Goal: Contribute content: Add original content to the website for others to see

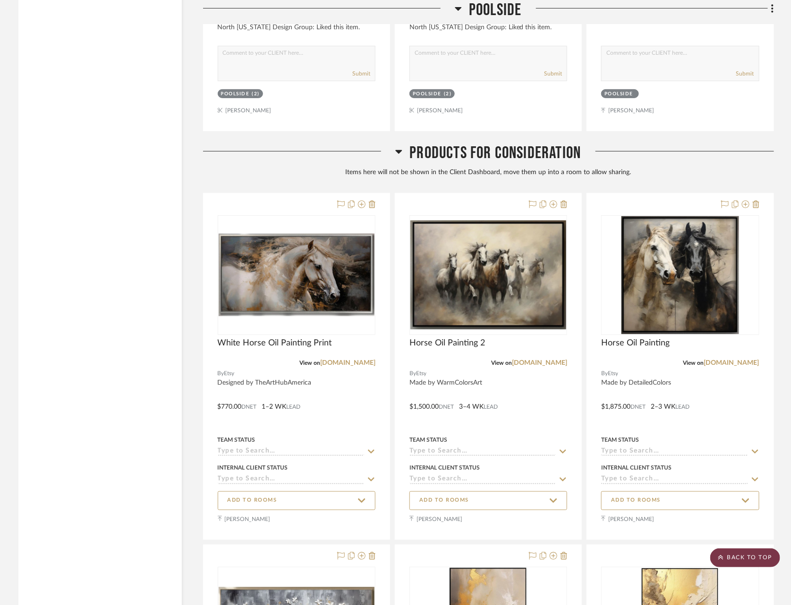
click at [741, 560] on scroll-to-top-button "BACK TO TOP" at bounding box center [745, 558] width 70 height 19
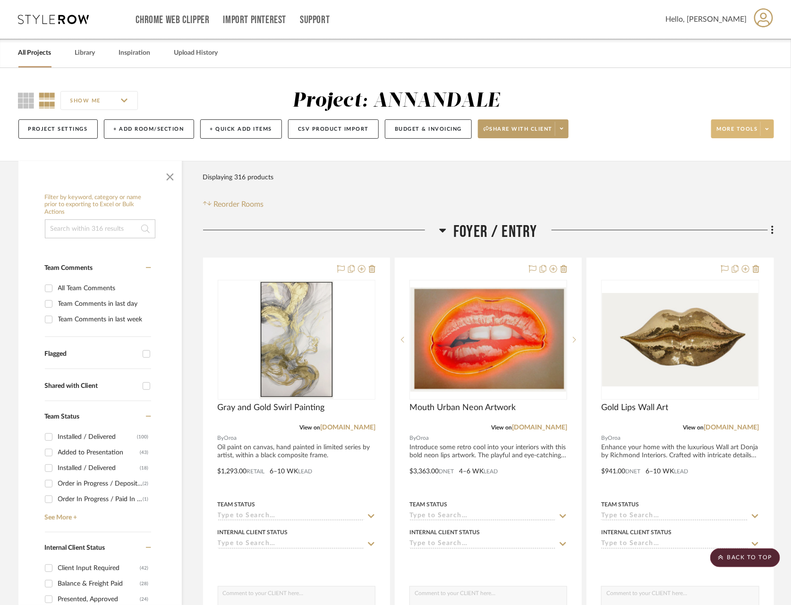
click at [755, 128] on span "More tools" at bounding box center [737, 133] width 41 height 14
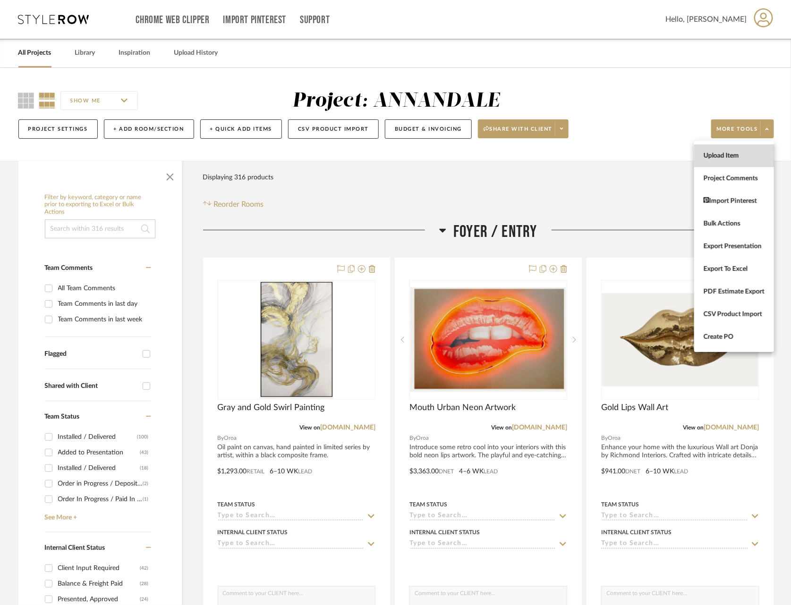
click at [719, 160] on button "Upload Item" at bounding box center [734, 156] width 80 height 23
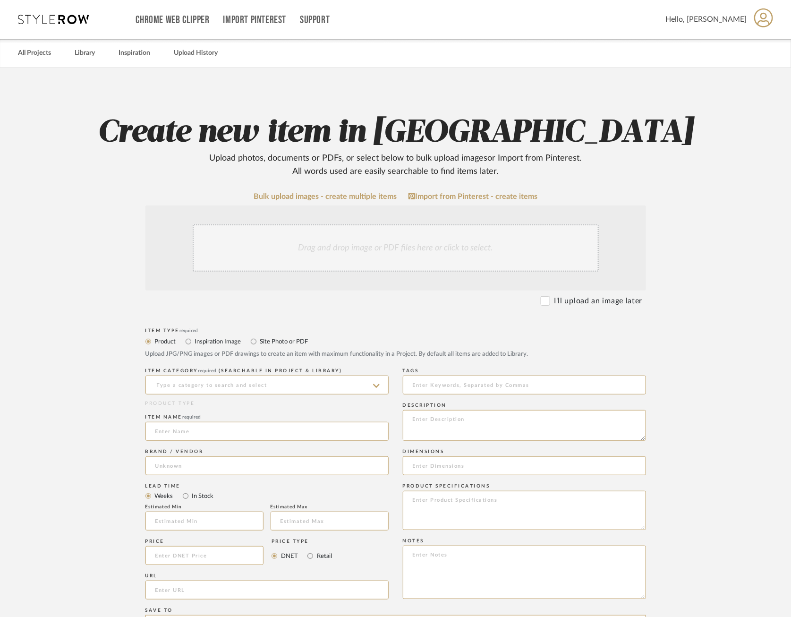
click at [374, 234] on div "Drag and drop image or PDF files here or click to select." at bounding box center [396, 247] width 406 height 47
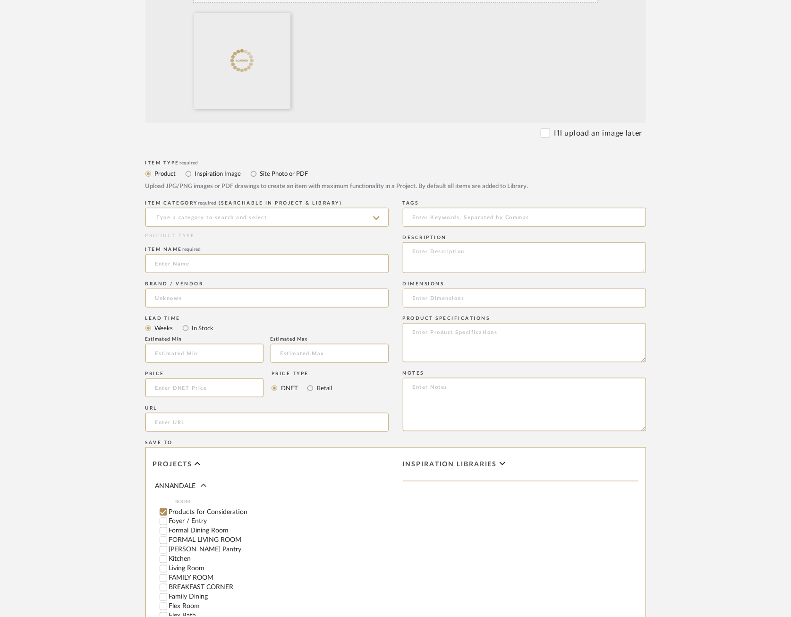
scroll to position [272, 0]
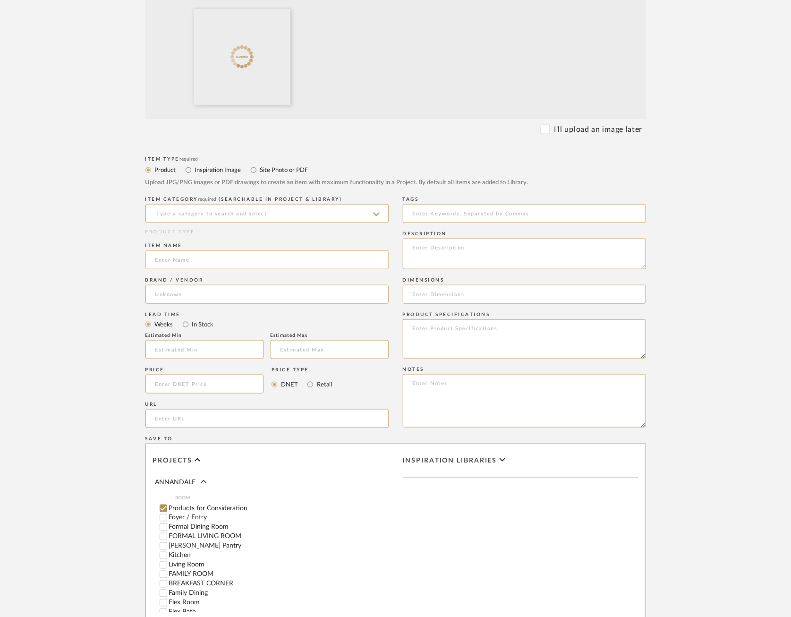
click at [271, 251] on input at bounding box center [266, 259] width 243 height 19
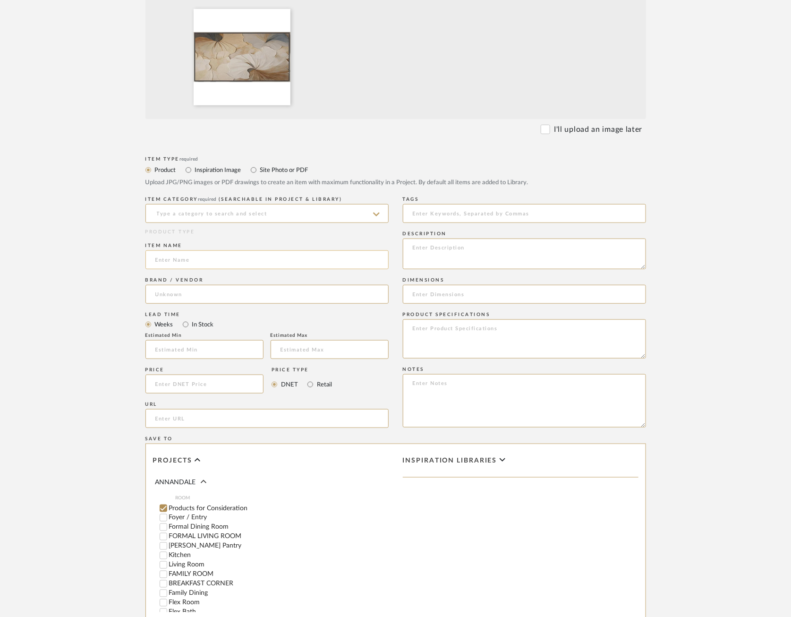
click at [174, 262] on input at bounding box center [266, 259] width 243 height 19
paste input "Ethereal Floral Textured Wall Art"
type input "Ethereal Floral Textured Wall Art"
click at [187, 319] on div "In Stock" at bounding box center [198, 324] width 31 height 11
click at [187, 303] on body "Chrome Web Clipper Import Pinterest Support All Projects Library Inspiration Up…" at bounding box center [395, 36] width 791 height 617
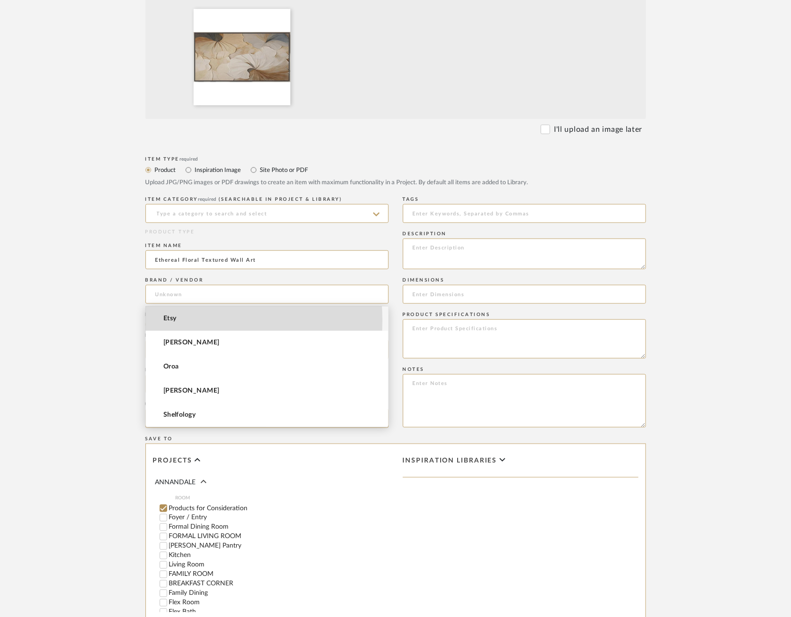
click at [182, 320] on mat-option "Etsy" at bounding box center [267, 319] width 242 height 24
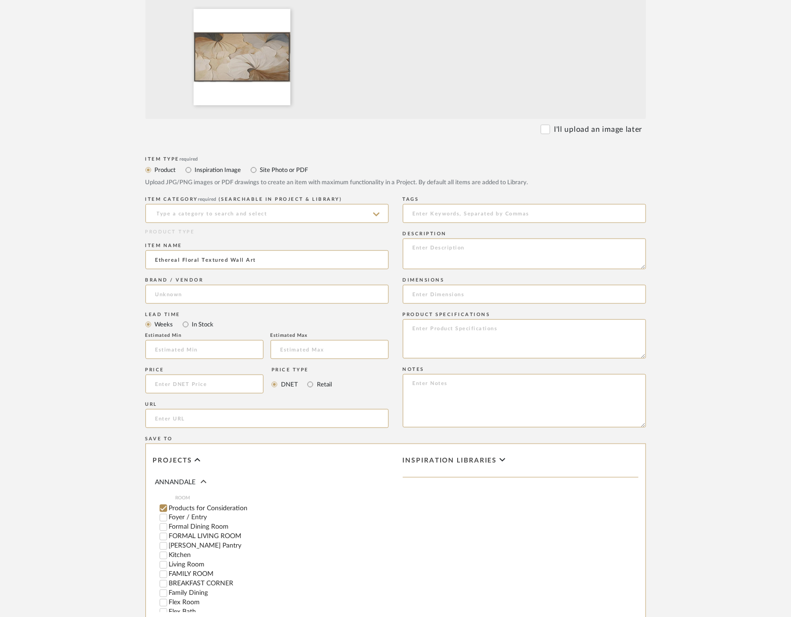
type input "Etsy"
click at [192, 347] on input "text" at bounding box center [204, 349] width 118 height 19
type input "2"
click at [314, 349] on input at bounding box center [330, 349] width 118 height 19
type input "3"
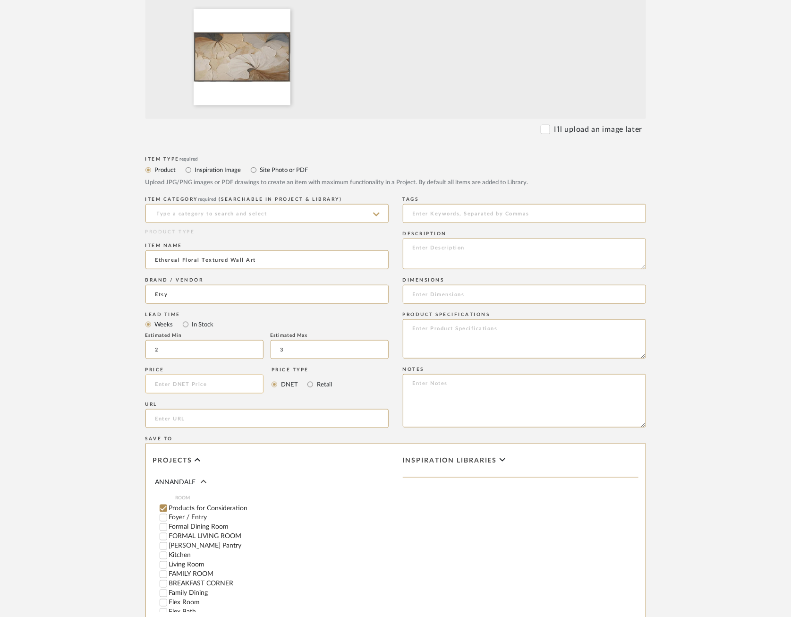
click at [183, 382] on input at bounding box center [204, 384] width 119 height 19
type input "$1,480.00"
click at [210, 422] on input "url" at bounding box center [266, 418] width 243 height 19
paste input "[URL][DOMAIN_NAME]"
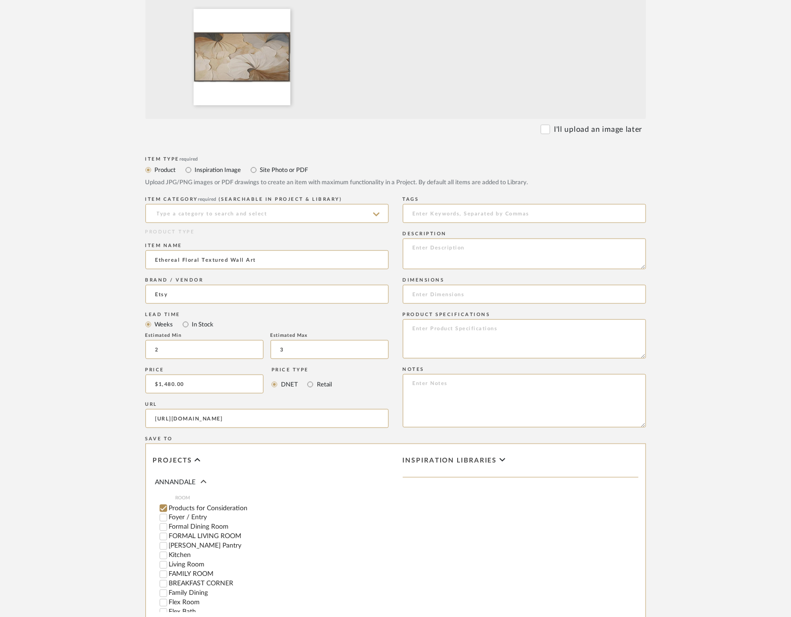
type input "[URL][DOMAIN_NAME]"
click at [467, 290] on input at bounding box center [524, 294] width 243 height 19
paste input "48" x 96""
type input "48" x 96""
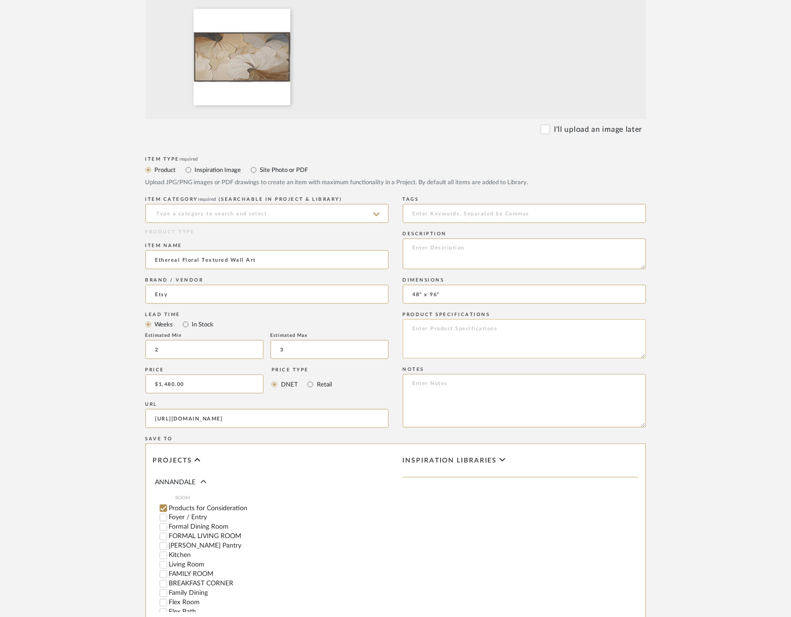
click at [465, 341] on textarea at bounding box center [524, 338] width 243 height 39
paste textarea "Materials: Acrylic, Painting On Canvas, Rolled Canvas, Hand Painted, Textured P…"
type textarea "Materials: Acrylic, Painting On Canvas, Rolled Canvas, Hand Painted, Textured P…"
click at [463, 251] on textarea at bounding box center [524, 254] width 243 height 31
paste textarea "Designed by SaintArtGallery"
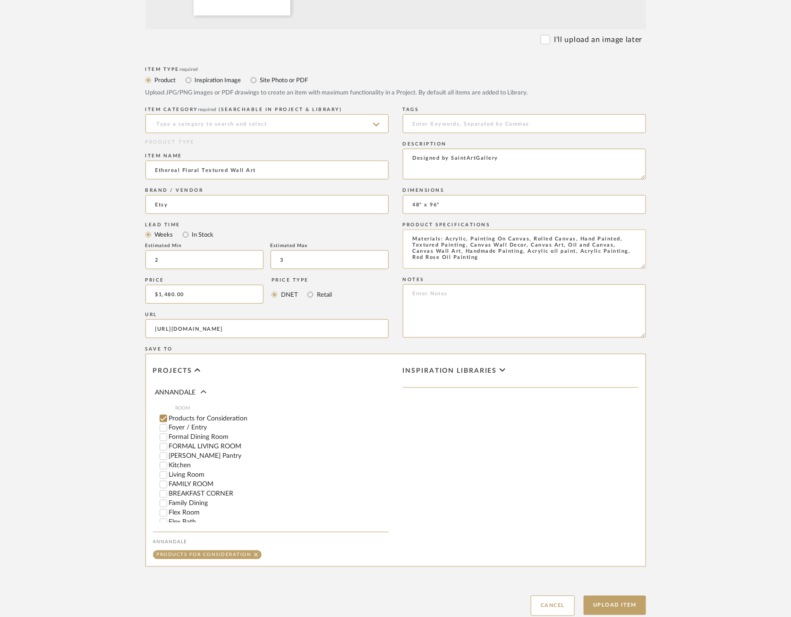
scroll to position [426, 0]
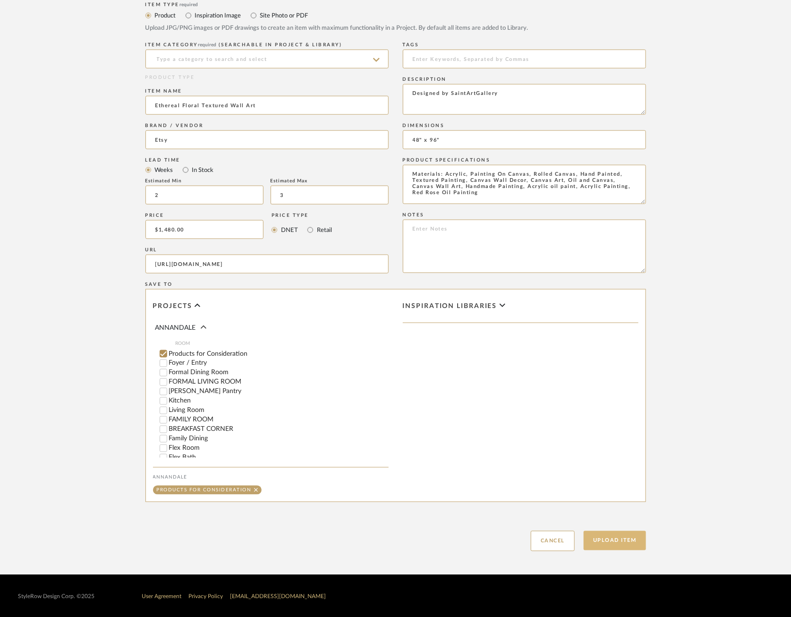
type textarea "Designed by SaintArtGallery"
click at [619, 543] on button "Upload Item" at bounding box center [615, 540] width 62 height 19
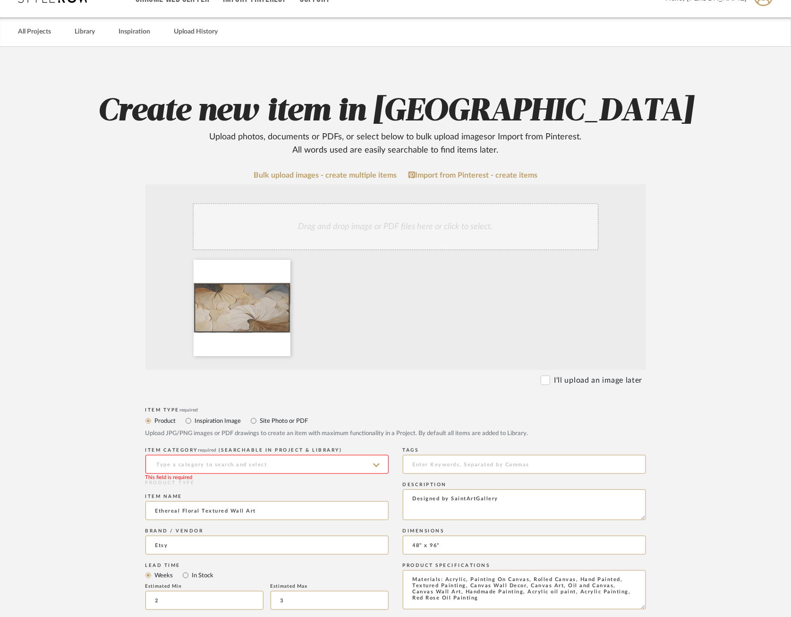
scroll to position [0, 0]
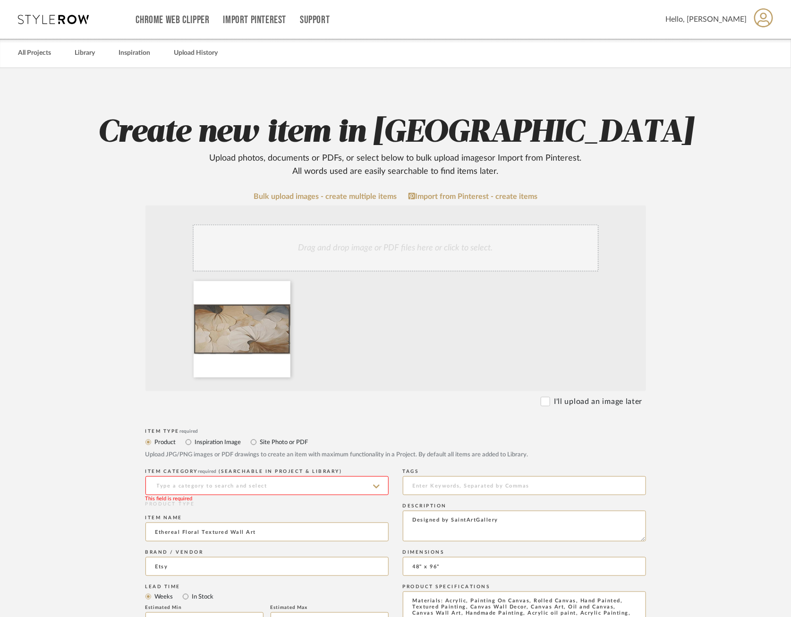
click at [324, 485] on input at bounding box center [266, 485] width 243 height 19
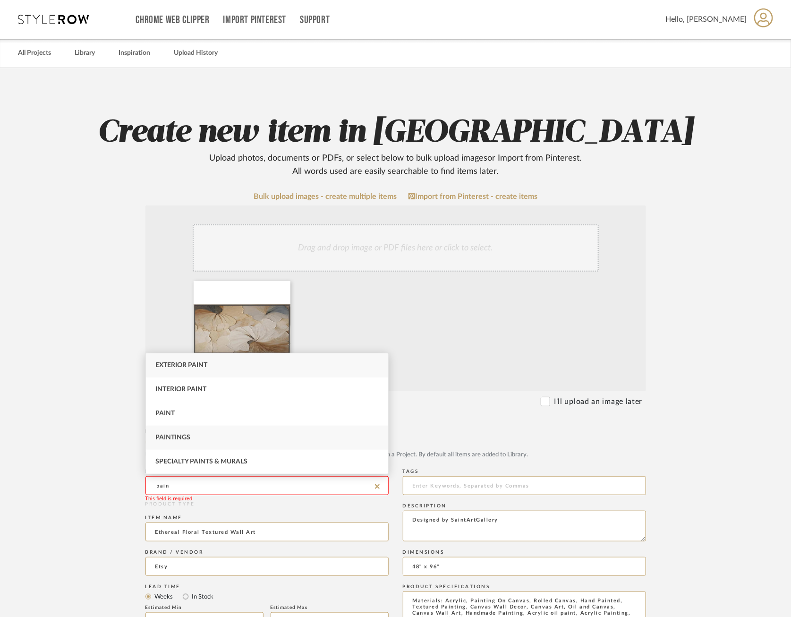
click at [214, 437] on div "Paintings" at bounding box center [267, 438] width 242 height 24
type input "Paintings"
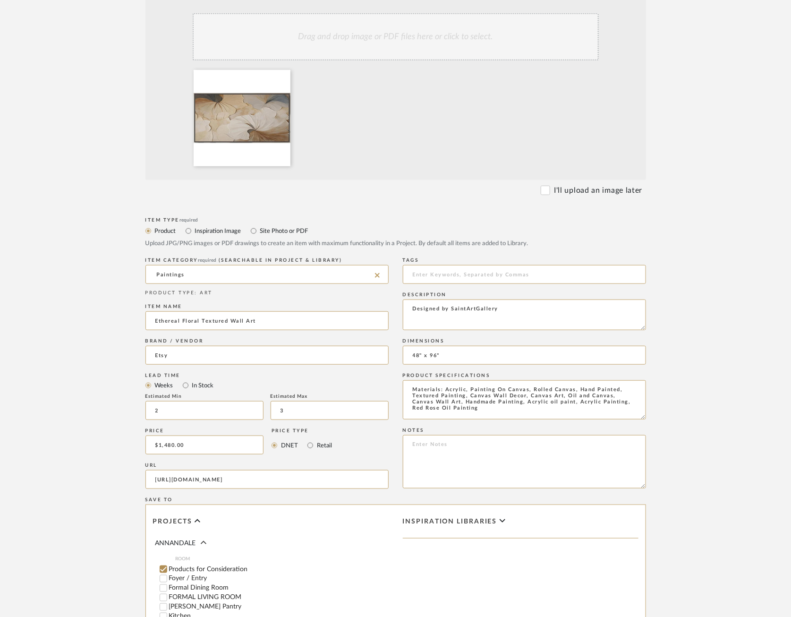
scroll to position [426, 0]
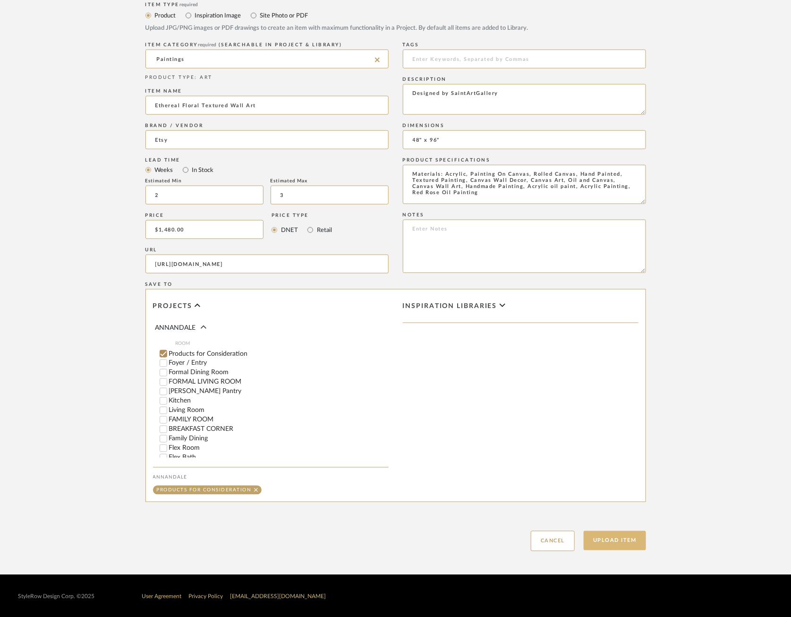
click at [625, 534] on button "Upload Item" at bounding box center [615, 540] width 62 height 19
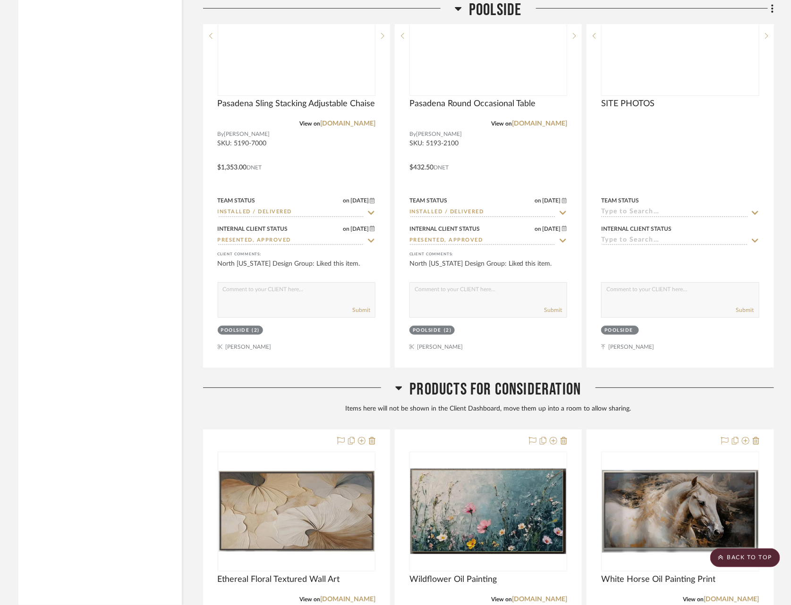
scroll to position [23808, 0]
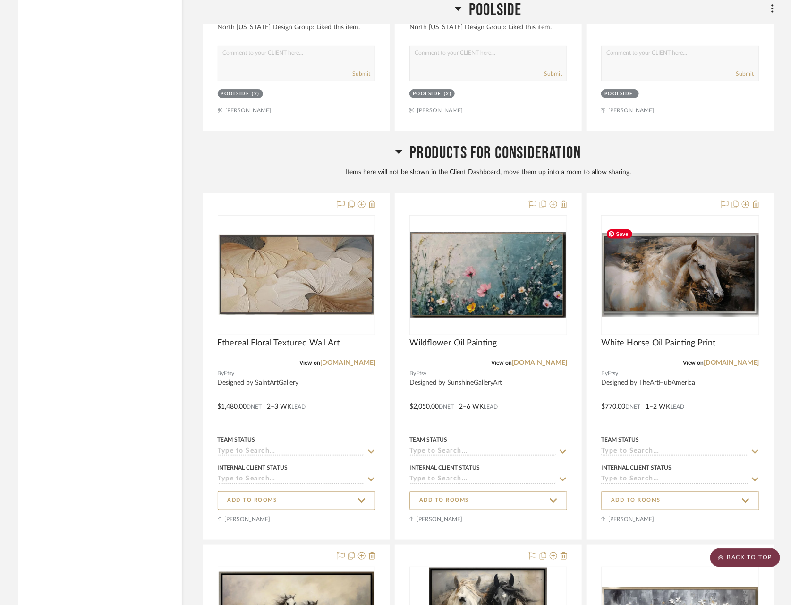
click at [730, 561] on scroll-to-top-button "BACK TO TOP" at bounding box center [745, 558] width 70 height 19
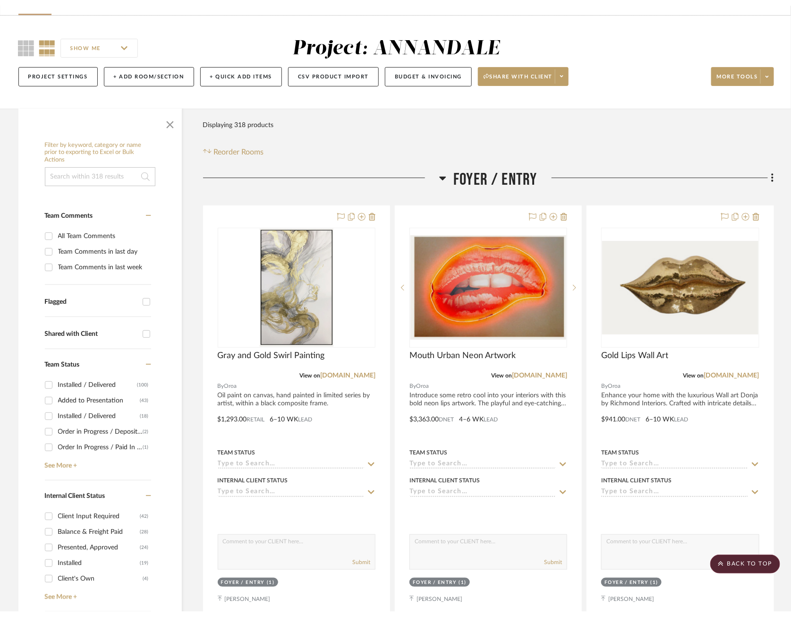
scroll to position [0, 0]
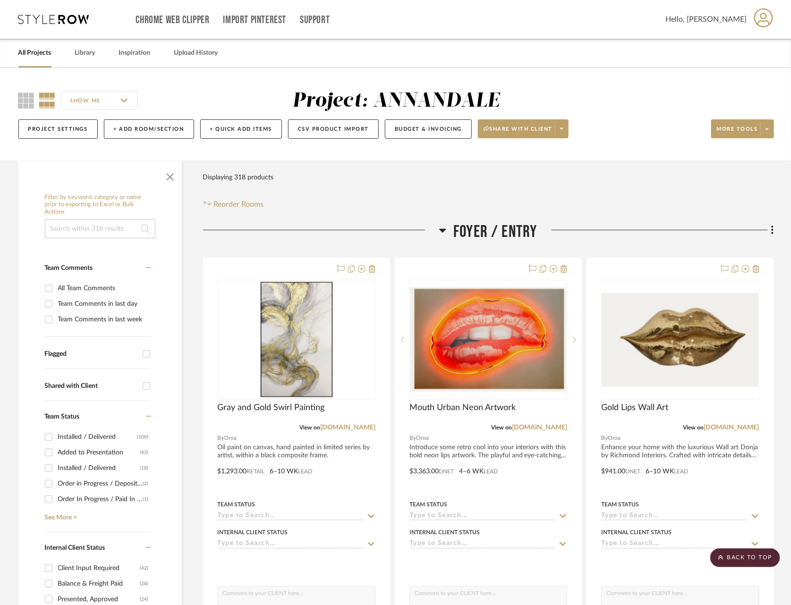
click at [763, 118] on div "Project Settings + Add Room/Section + Quick Add Items CSV Product Import Budget…" at bounding box center [396, 129] width 756 height 32
click at [747, 126] on span "More tools" at bounding box center [737, 133] width 41 height 14
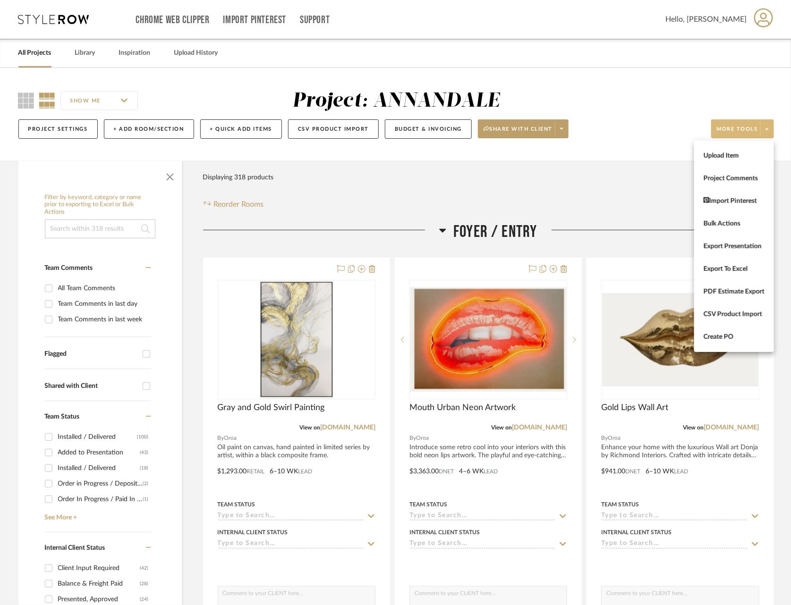
click at [732, 160] on button "Upload Item" at bounding box center [734, 156] width 80 height 23
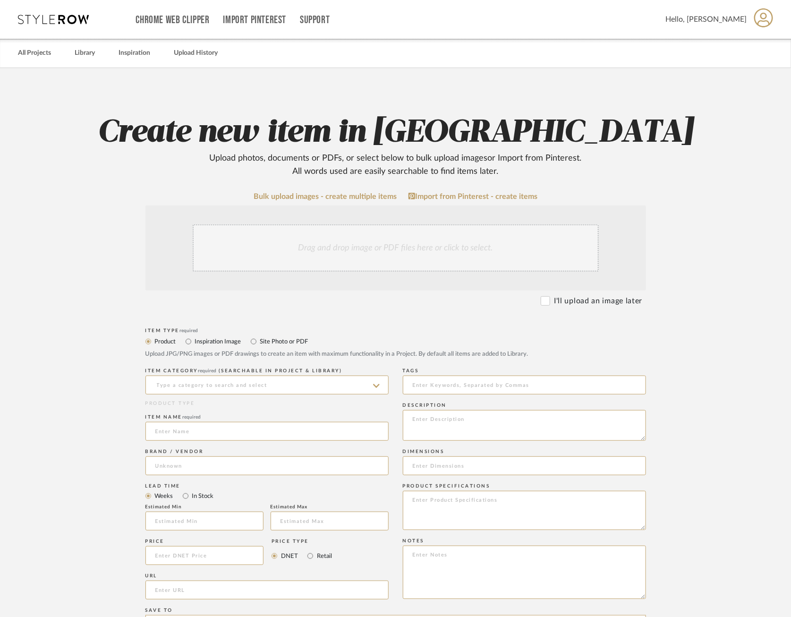
click at [430, 253] on div "Drag and drop image or PDF files here or click to select." at bounding box center [396, 247] width 406 height 47
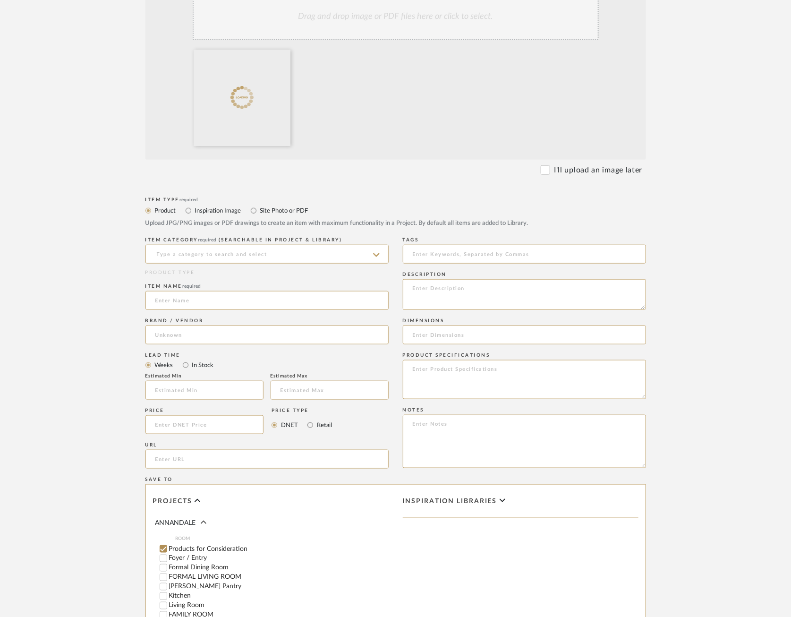
scroll to position [238, 0]
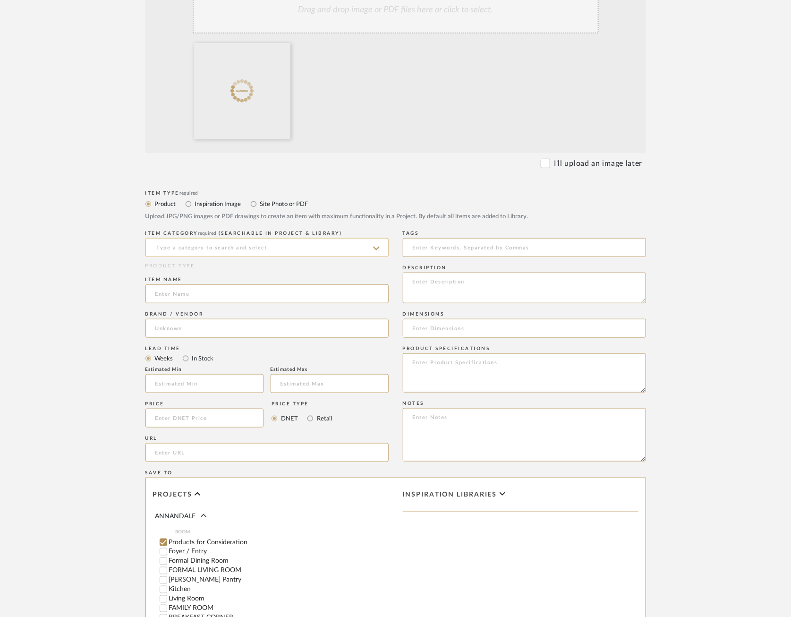
click at [313, 242] on input at bounding box center [266, 247] width 243 height 19
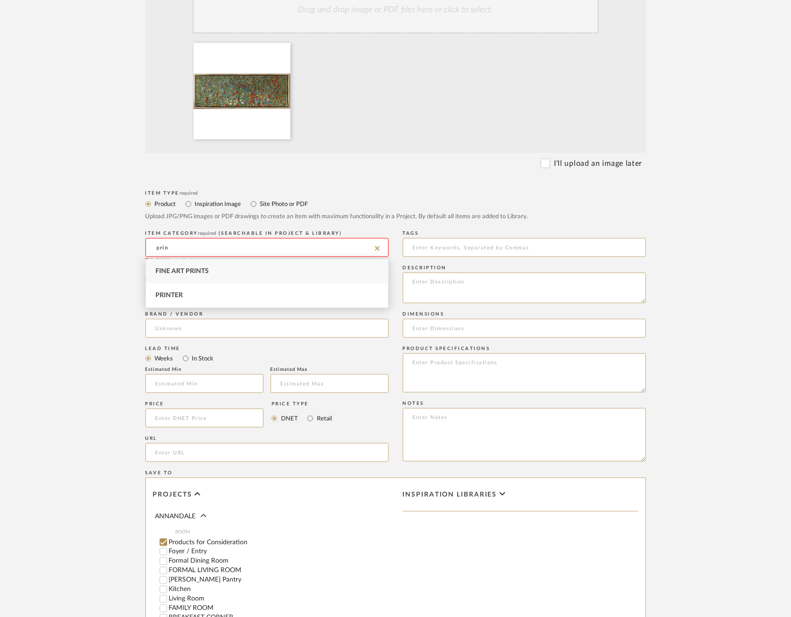
click at [270, 264] on div "Fine Art Prints" at bounding box center [267, 271] width 242 height 24
type input "Fine Art Prints"
click at [205, 286] on input at bounding box center [266, 293] width 243 height 19
paste input "[PERSON_NAME] Panoramic Art Print"
type input "[PERSON_NAME] Panoramic Art Print"
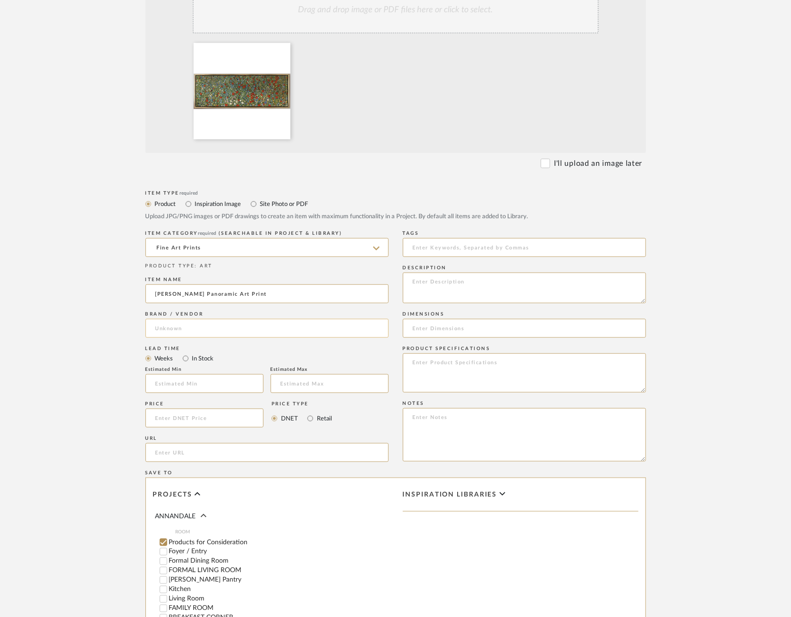
click at [204, 334] on input at bounding box center [266, 328] width 243 height 19
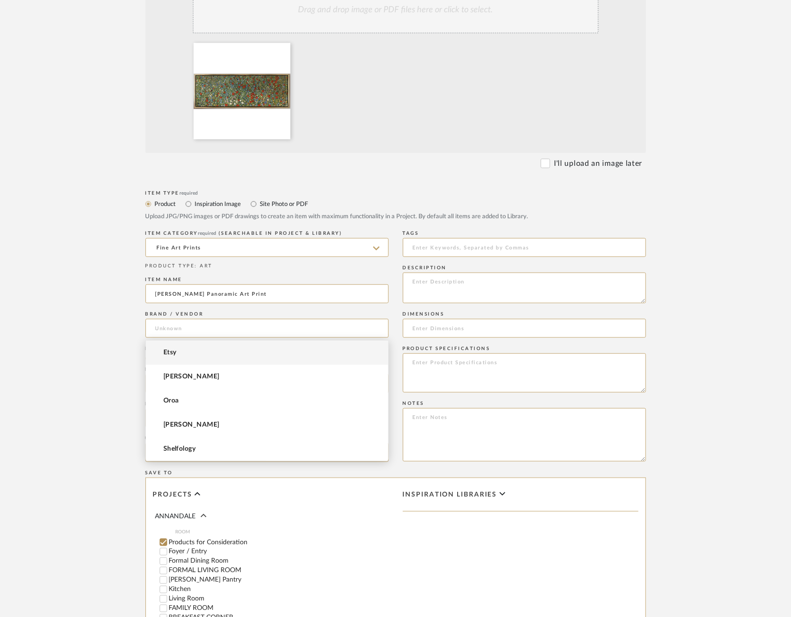
click at [192, 352] on mat-option "Etsy" at bounding box center [267, 353] width 242 height 24
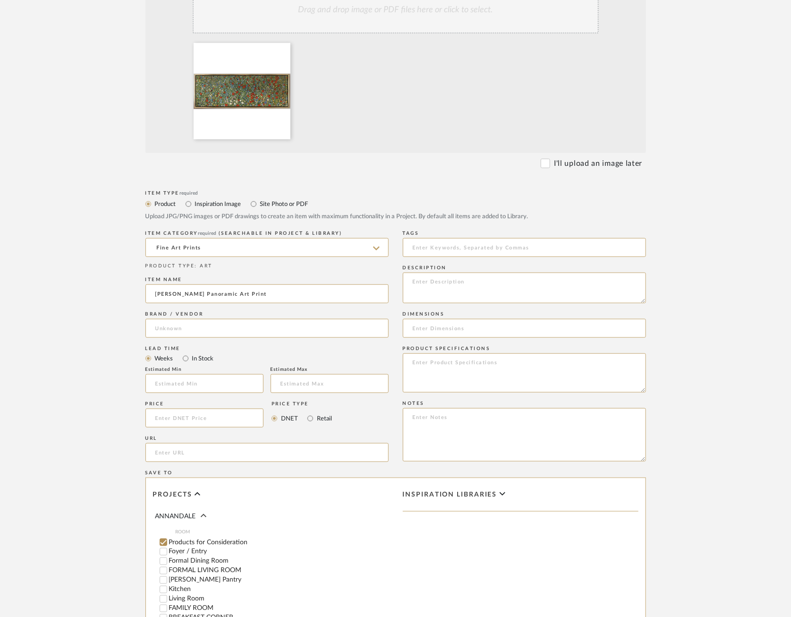
type input "Etsy"
click at [186, 368] on div "Estimated Min" at bounding box center [204, 370] width 118 height 6
click at [186, 383] on input at bounding box center [204, 383] width 118 height 19
type input "2"
click at [326, 380] on input "text" at bounding box center [330, 383] width 118 height 19
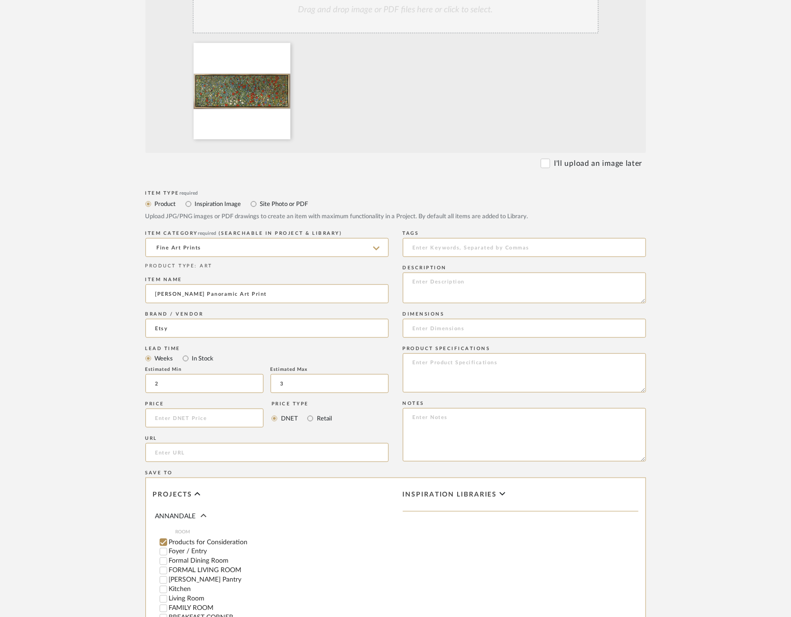
type input "3"
click at [144, 426] on form "Bulk upload images - create multiple items Import from Pinterest - create items…" at bounding box center [396, 346] width 602 height 785
click at [190, 418] on input at bounding box center [204, 418] width 119 height 19
type input "$702.00"
click at [237, 453] on input "url" at bounding box center [266, 452] width 243 height 19
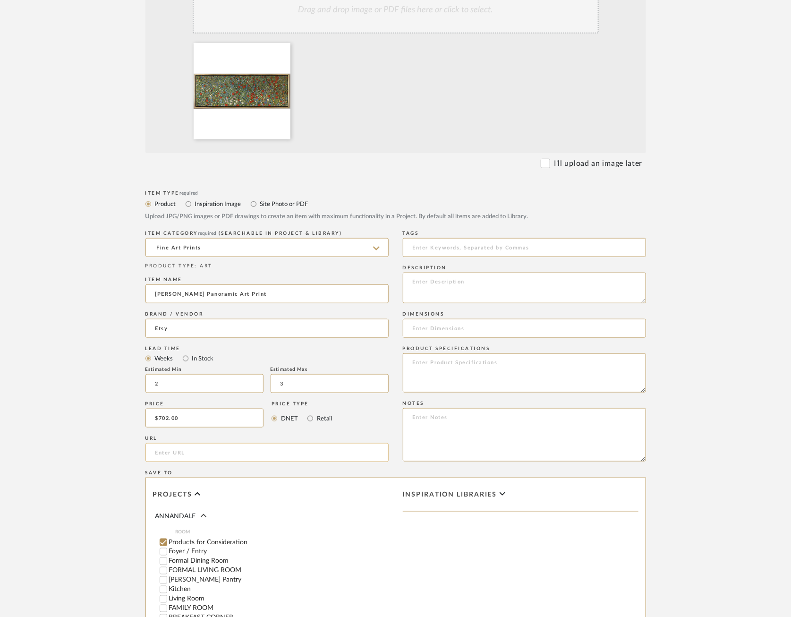
paste input "[URL][DOMAIN_NAME]"
type input "[URL][DOMAIN_NAME]"
click at [494, 290] on textarea at bounding box center [524, 288] width 243 height 31
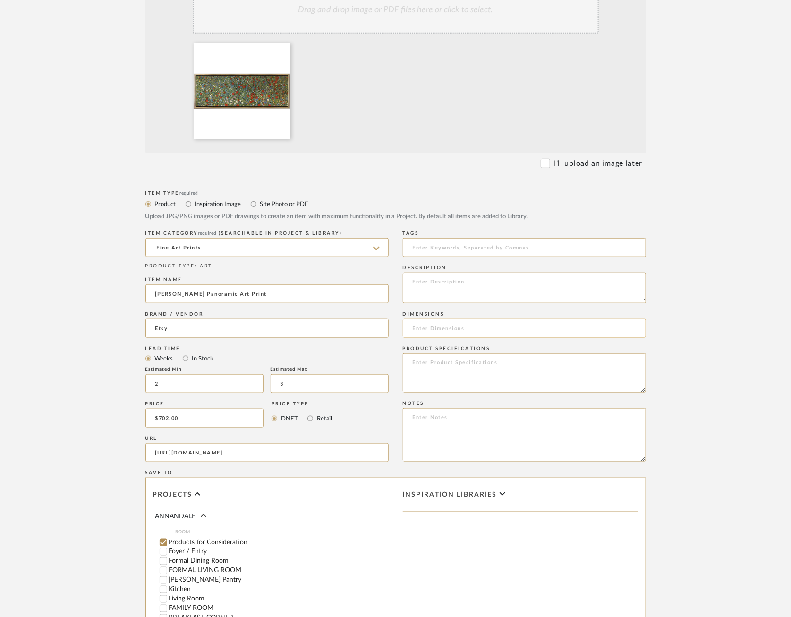
click at [523, 327] on input at bounding box center [524, 328] width 243 height 19
paste input "72" x 24""
type input "72" x 24""
click at [453, 295] on textarea at bounding box center [524, 288] width 243 height 31
click at [445, 387] on textarea at bounding box center [524, 372] width 243 height 39
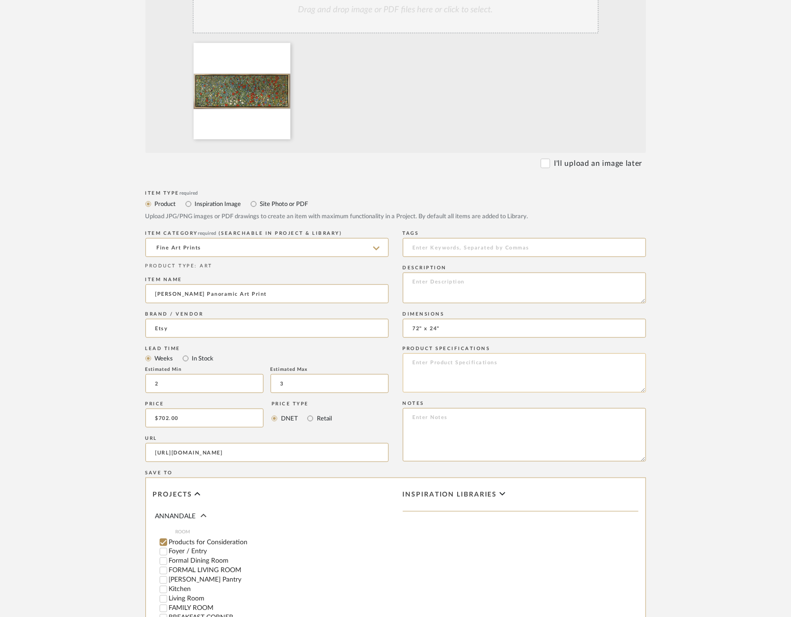
paste textarea "Materials: Giclée Pigment Based Ink, Artist Class Canvas, Premium Wood Stretche…"
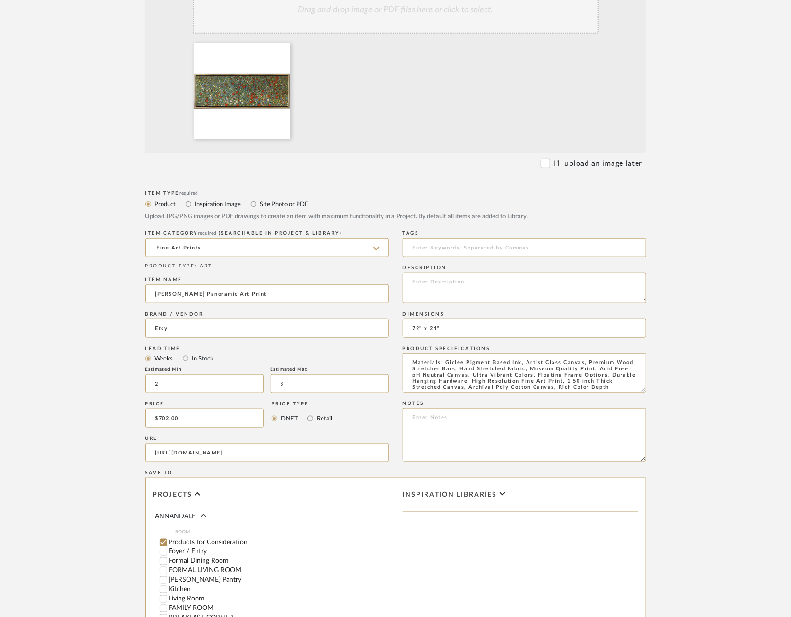
type textarea "Materials: Giclée Pigment Based Ink, Artist Class Canvas, Premium Wood Stretche…"
click at [501, 278] on textarea at bounding box center [524, 288] width 243 height 31
paste textarea "Designed by GemmartCreative"
type textarea "Designed by GemmartCreative"
click at [699, 310] on upload-items "Create new item in ANNANDALE Upload photos, documents or PDFs, or select below …" at bounding box center [395, 296] width 791 height 933
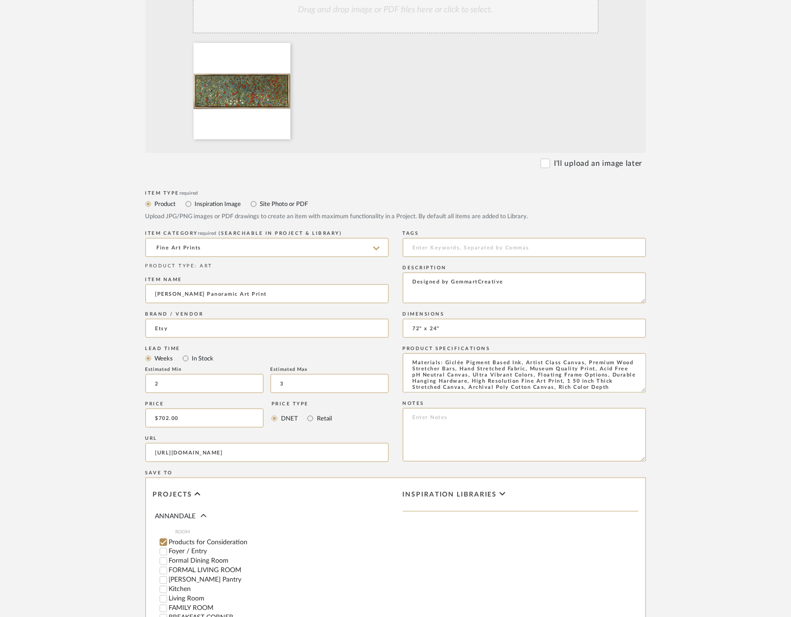
scroll to position [426, 0]
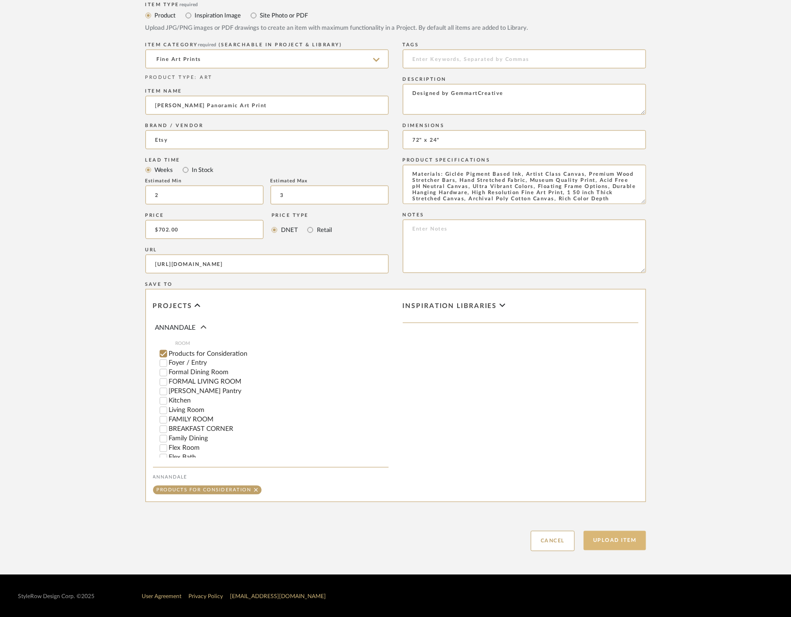
click at [611, 541] on button "Upload Item" at bounding box center [615, 540] width 62 height 19
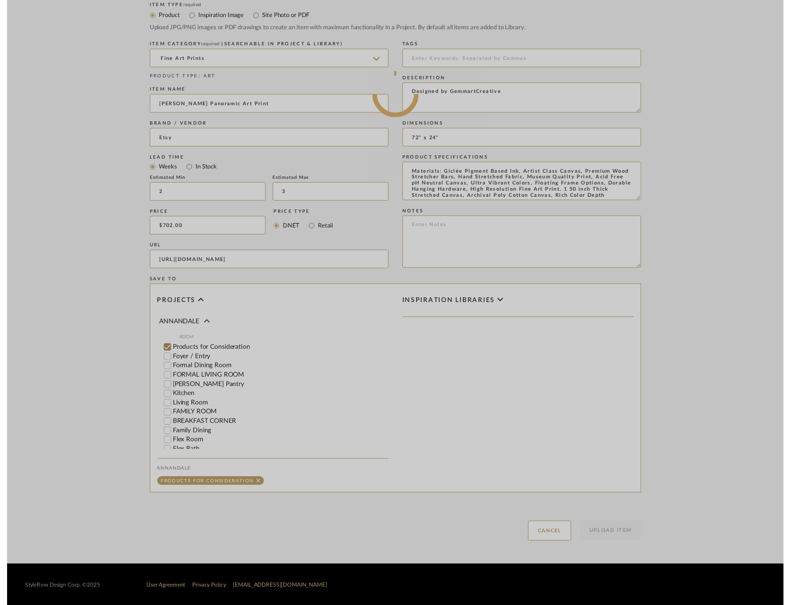
scroll to position [0, 0]
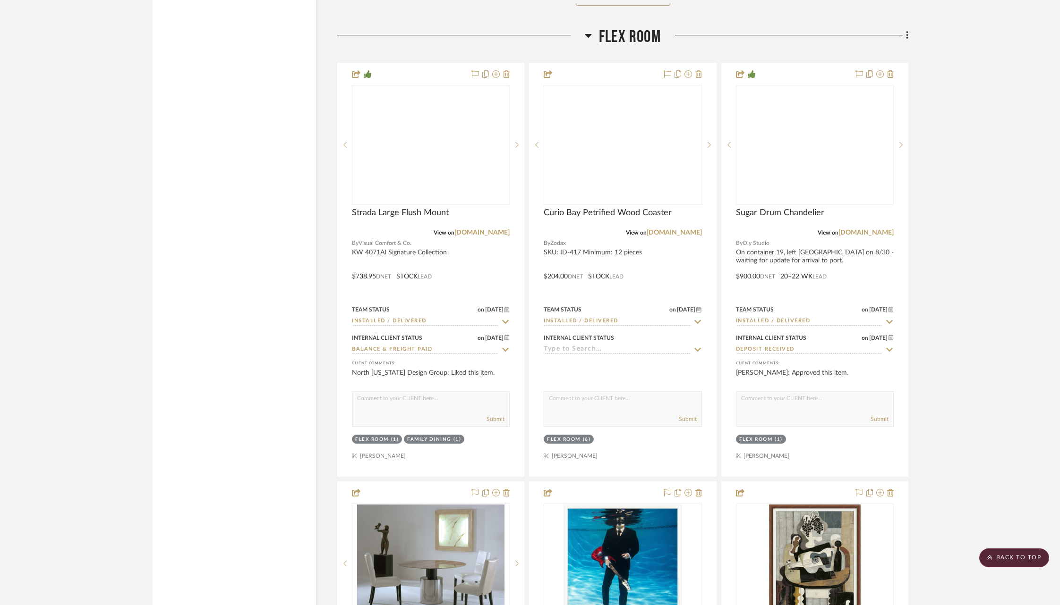
scroll to position [10093, 0]
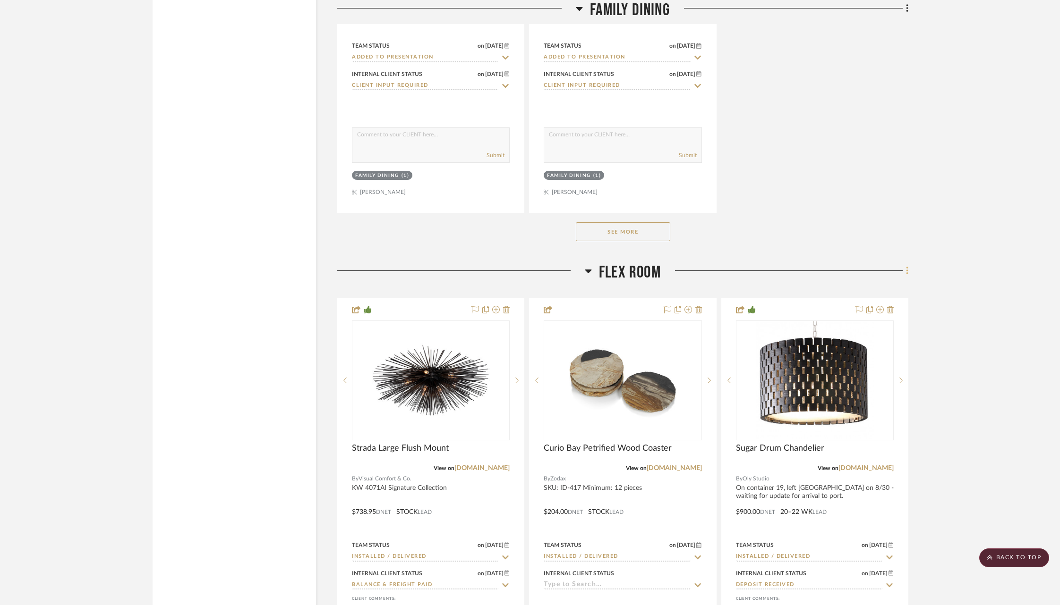
click at [907, 267] on icon at bounding box center [907, 271] width 2 height 8
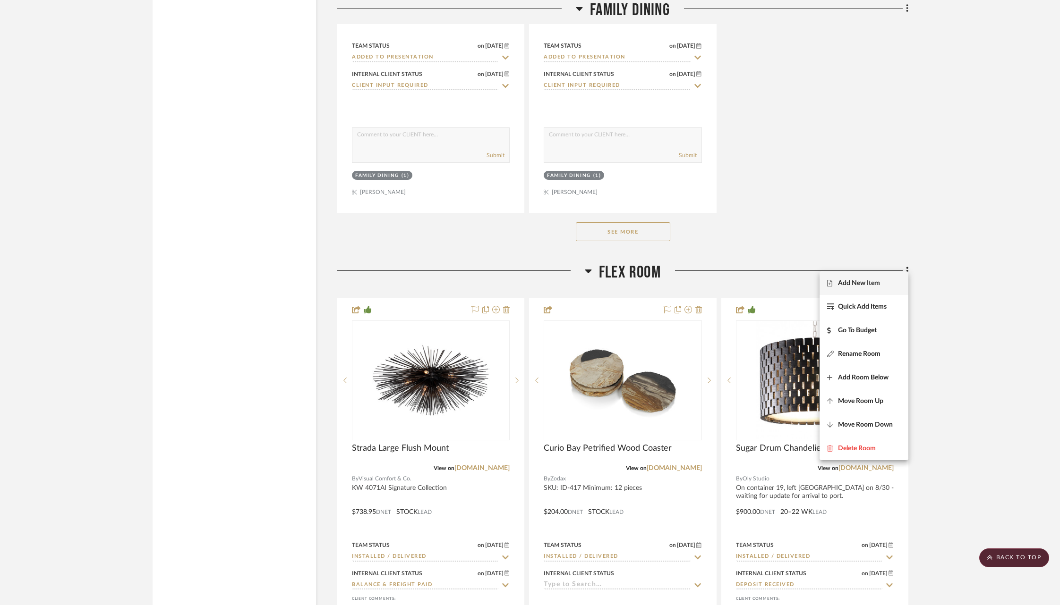
click at [878, 287] on span "Add New Item" at bounding box center [859, 283] width 42 height 8
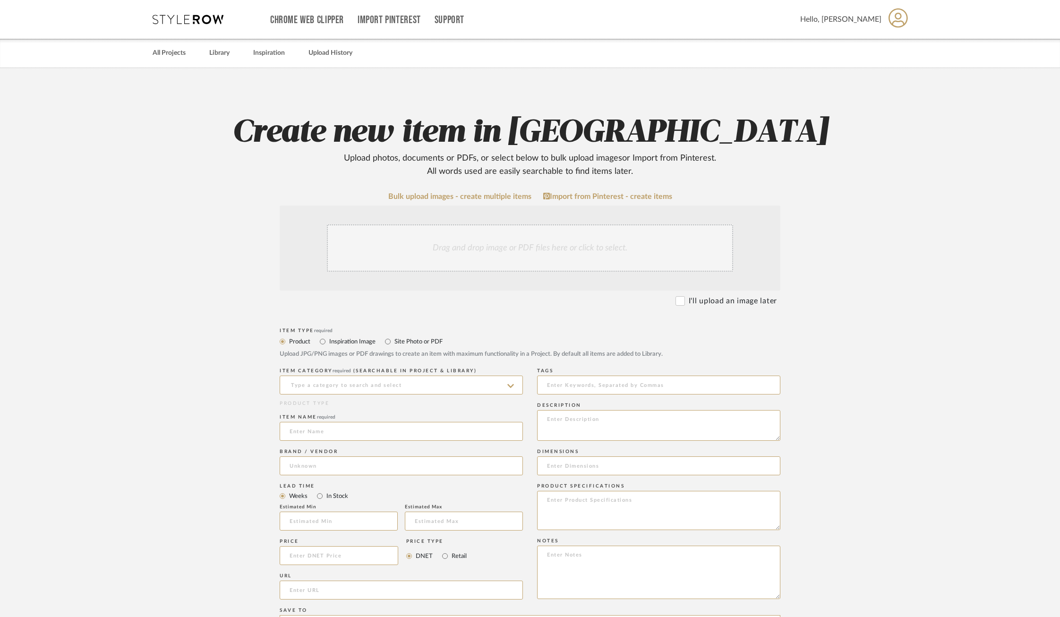
click at [456, 258] on div "Drag and drop image or PDF files here or click to select." at bounding box center [530, 247] width 406 height 47
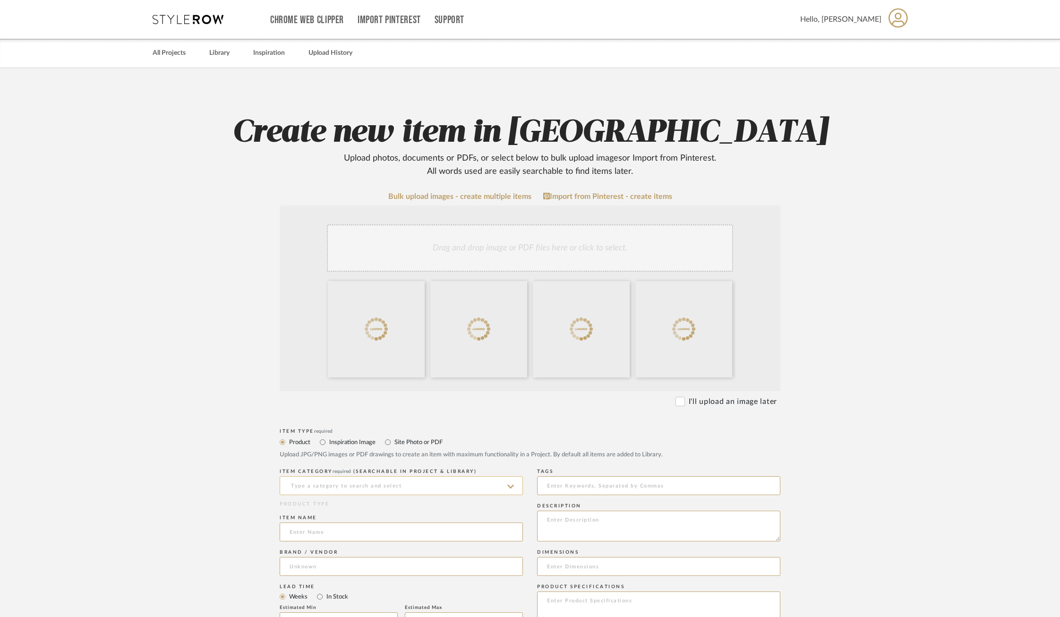
click at [419, 487] on input at bounding box center [401, 485] width 243 height 19
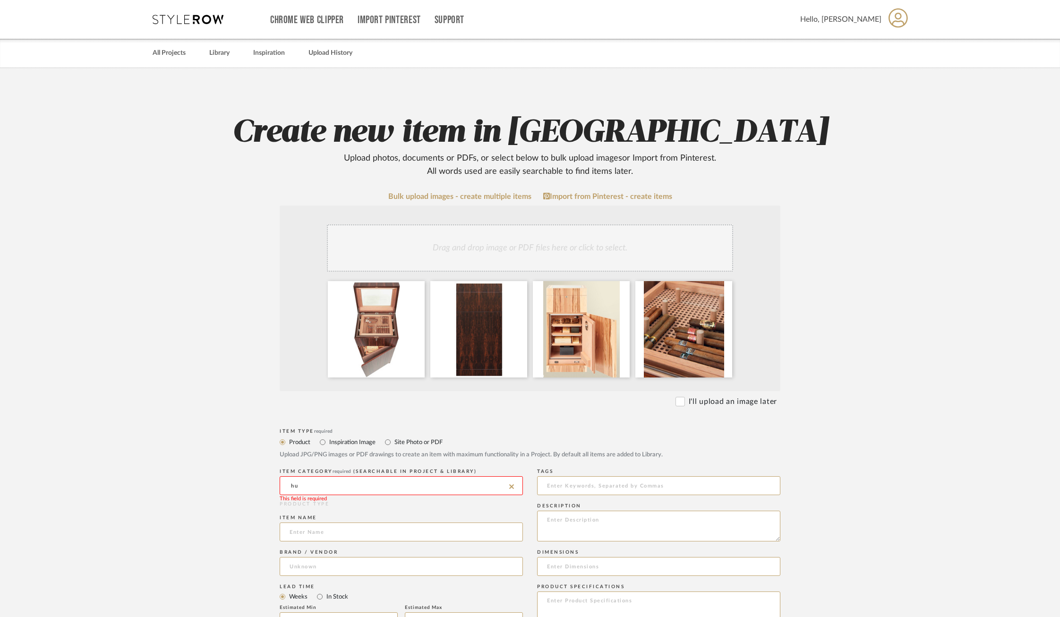
type input "h"
type input "a"
type input "s"
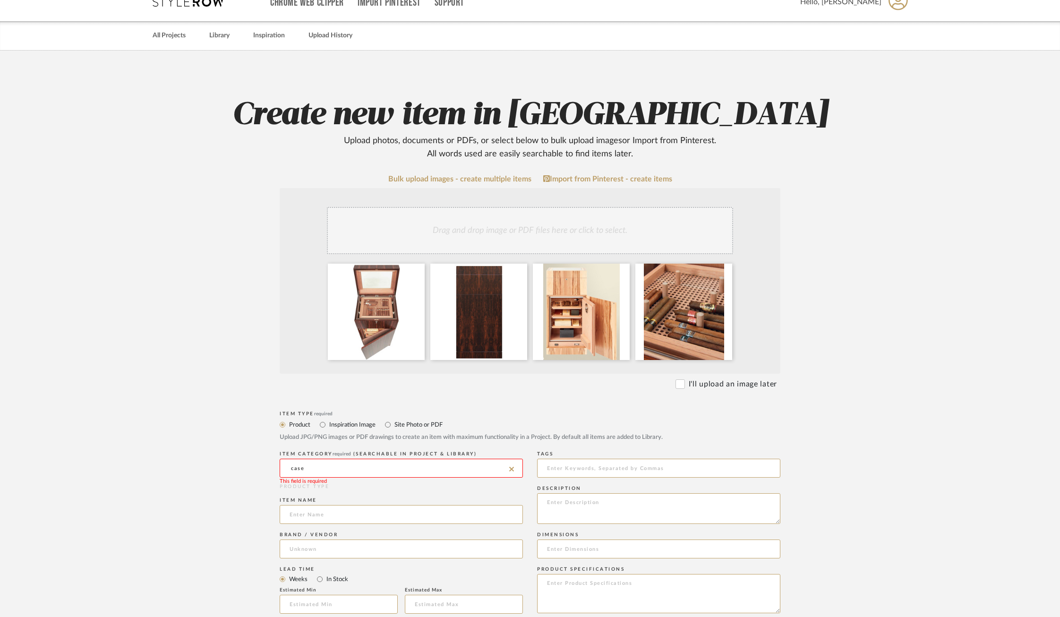
scroll to position [24, 0]
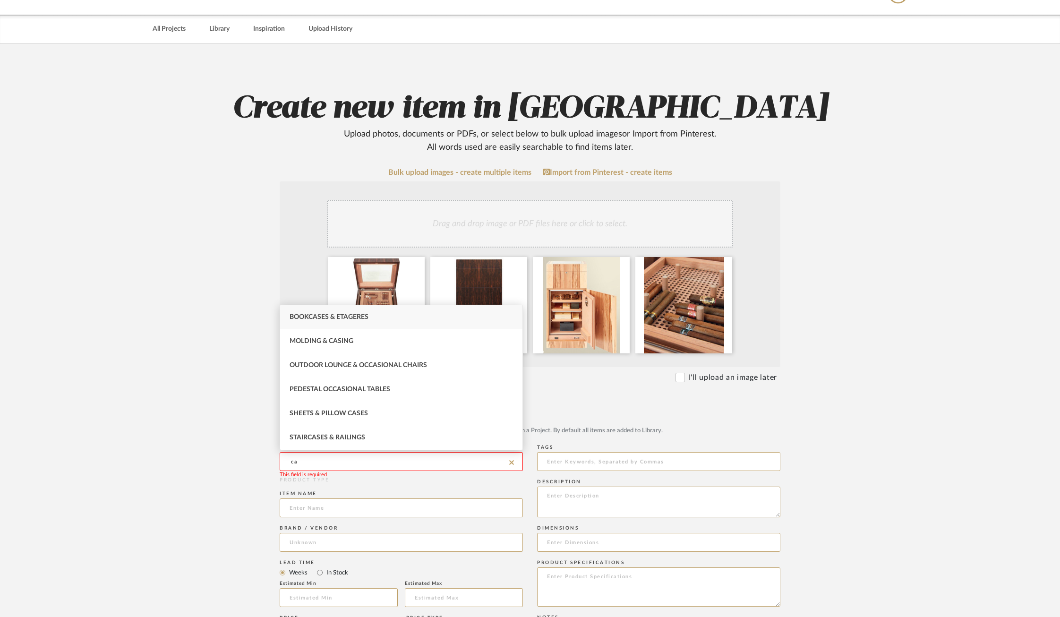
type input "c"
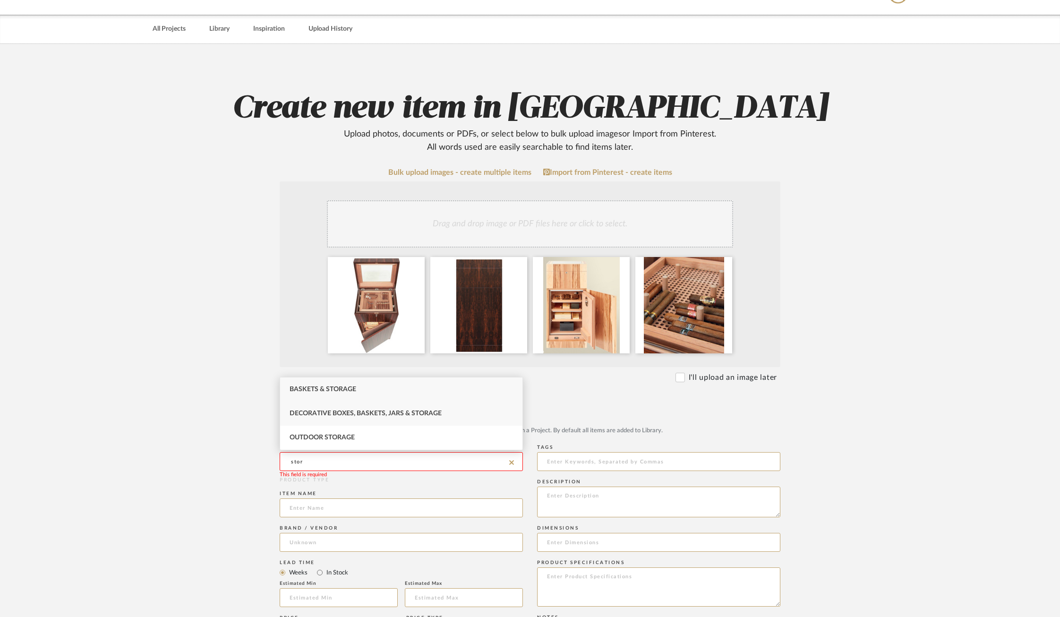
click at [376, 414] on span "Decorative Boxes, Baskets, Jars & Storage" at bounding box center [366, 413] width 152 height 7
type input "Decorative Boxes, Baskets, Jars & Storage"
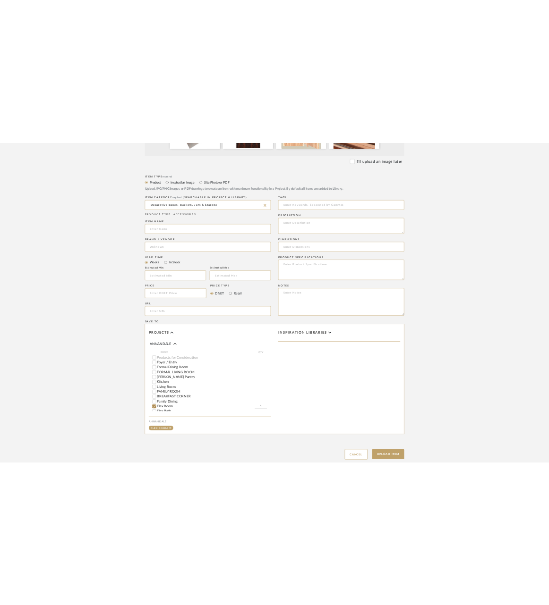
scroll to position [384, 0]
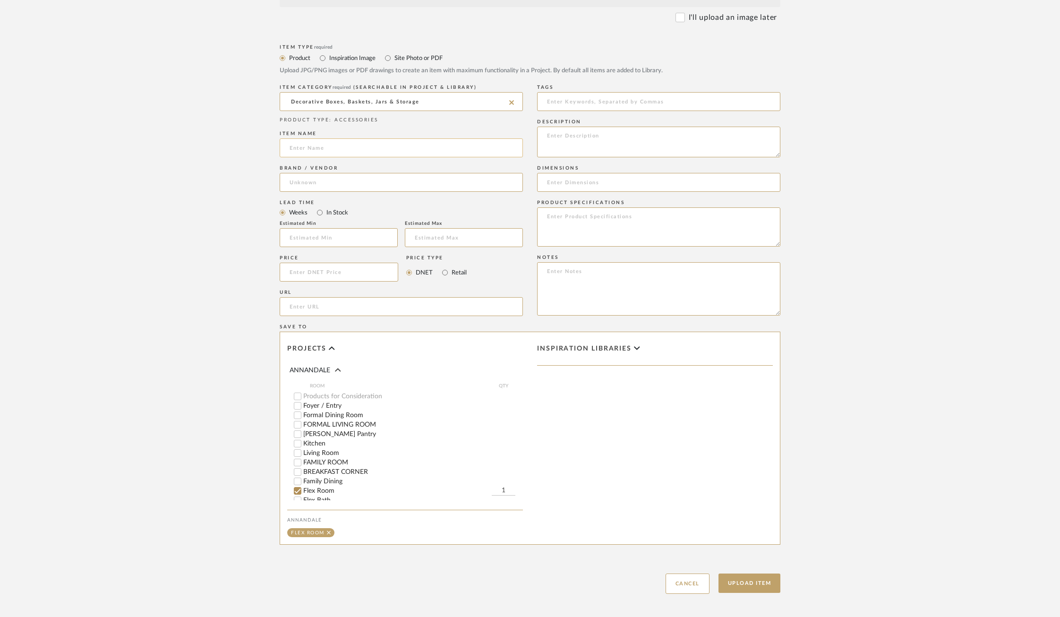
click at [359, 153] on input at bounding box center [401, 147] width 243 height 19
drag, startPoint x: 311, startPoint y: 147, endPoint x: 255, endPoint y: 146, distance: 55.7
click at [255, 146] on form "Bulk upload images - create multiple items Import from Pinterest - create items…" at bounding box center [530, 200] width 602 height 785
type input "Monolith Humidor"
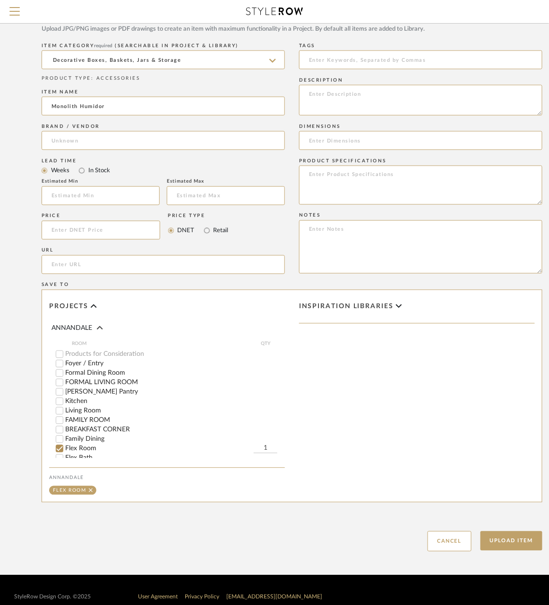
scroll to position [381, 34]
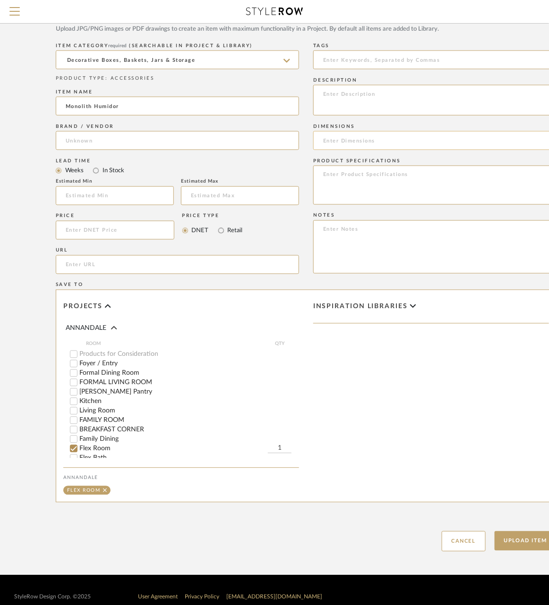
click at [350, 136] on input at bounding box center [434, 140] width 243 height 19
type input "22"W x 16.5"D x 47"H"
click at [344, 186] on textarea at bounding box center [434, 185] width 243 height 39
type textarea "Weight: 220lbs Volume: Approx. 170 liters Power Supply 230V 50Hz, 115V 60Hz"
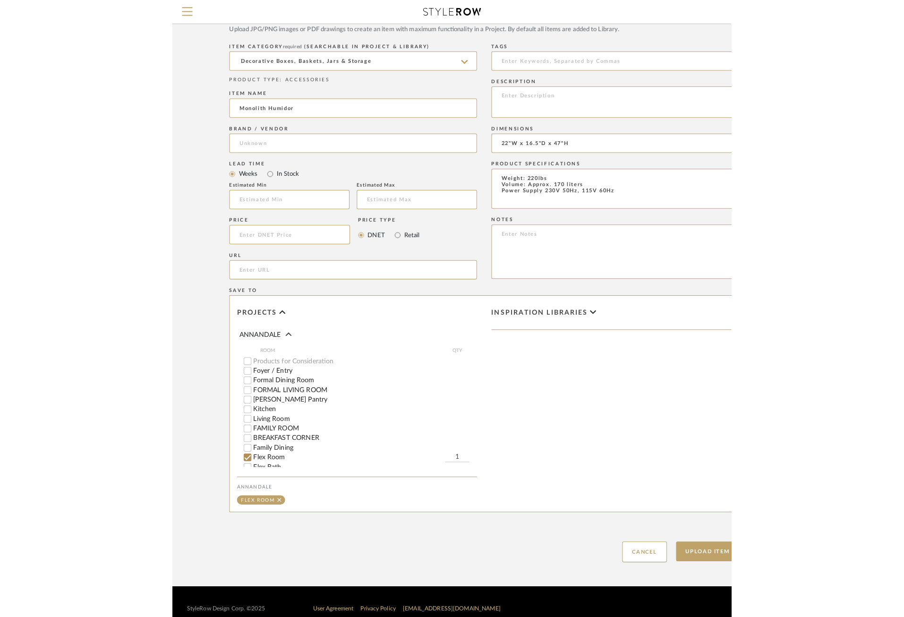
scroll to position [381, 0]
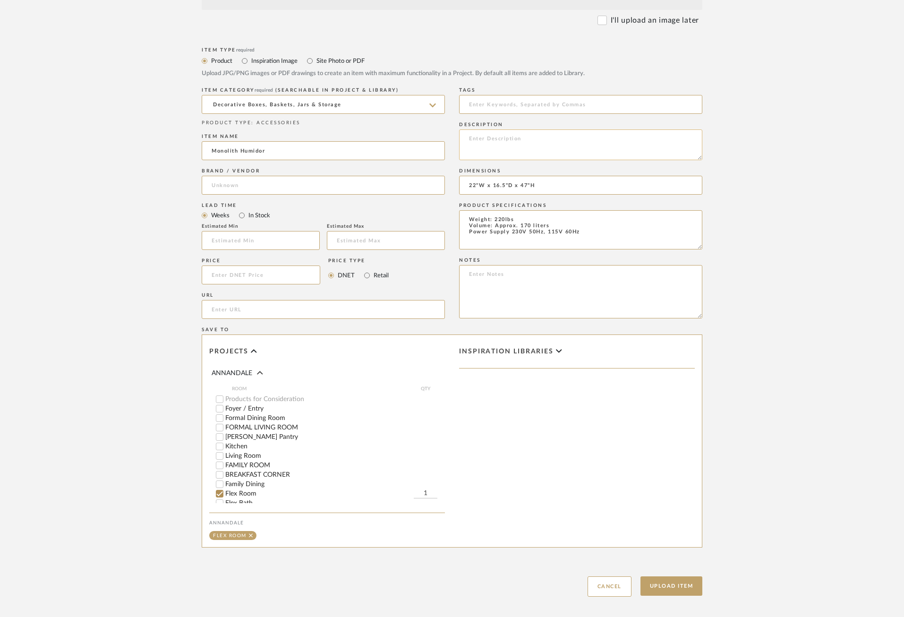
click at [503, 143] on textarea at bounding box center [580, 144] width 243 height 31
paste textarea "The Humidor Monolith takes its name in reference to the rocks that were created…"
type textarea "The Humidor Monolith takes its name in reference to the rocks that were created…"
click at [596, 233] on textarea "Weight: 220lbs Volume: Approx. 170 liters Power Supply 230V 50Hz, 115V 60Hz" at bounding box center [580, 229] width 243 height 39
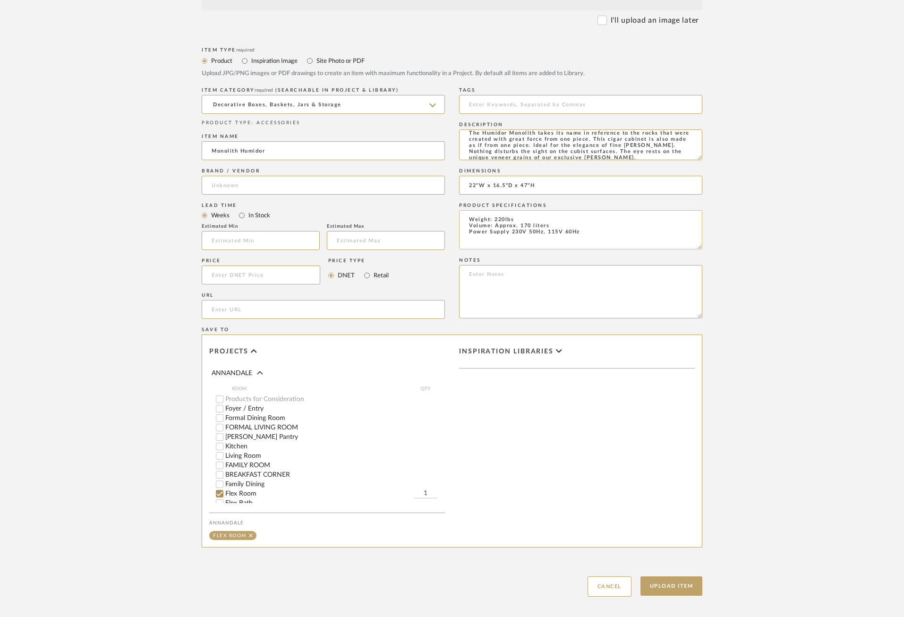
paste textarea "6 Cigarbords (standard) made of Spanish Cedar; 2 under the lit, 4 in the upper …"
type textarea "Weight: 220lbs Volume: Approx. 170 liters Power Supply 230V 50Hz, 115V 60Hz 6 C…"
click at [764, 280] on upload-items "Create new item in ANNANDALE Upload photos, documents or PDFs, or select below …" at bounding box center [452, 153] width 904 height 933
click at [244, 302] on input "url" at bounding box center [323, 309] width 243 height 19
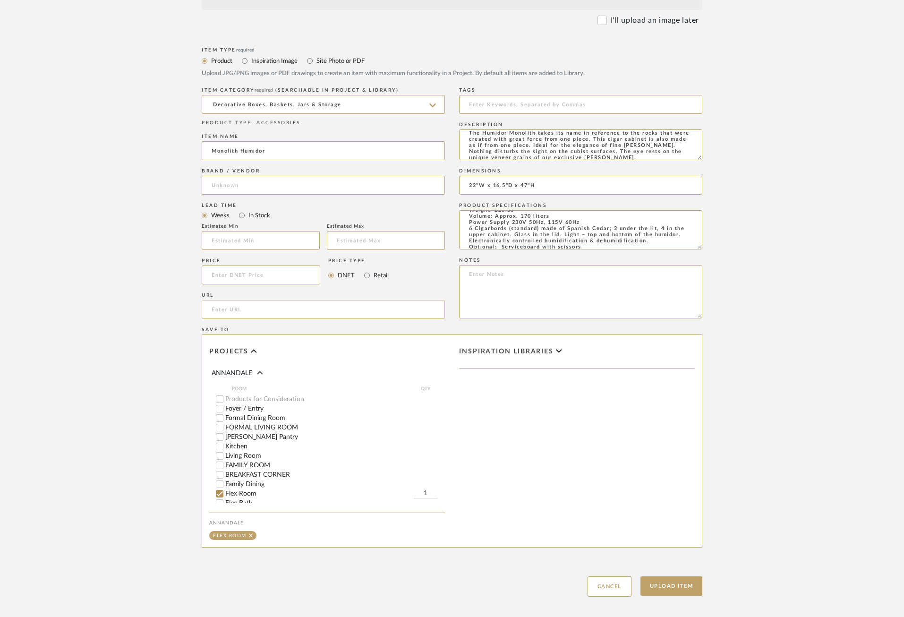
paste input "[URL][DOMAIN_NAME]"
type input "[URL][DOMAIN_NAME]"
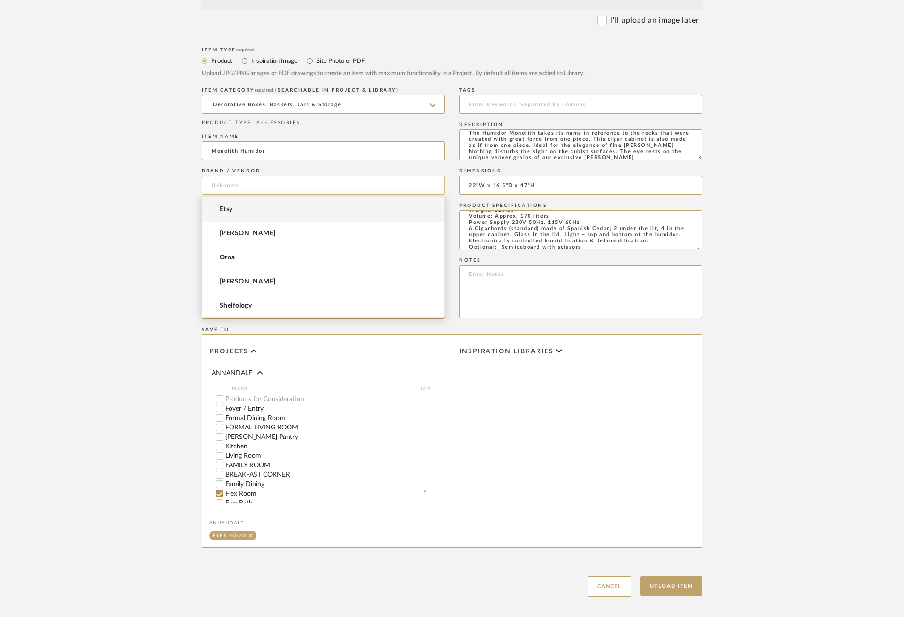
click at [259, 185] on input at bounding box center [323, 185] width 243 height 19
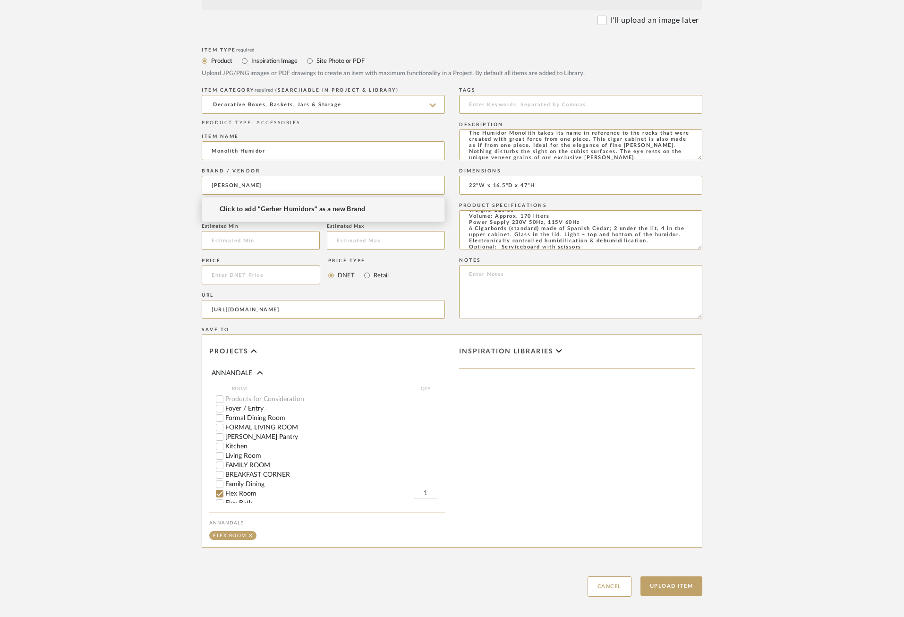
type input "[PERSON_NAME]"
click at [290, 210] on span "Click to add "Gerber Humidors" as a new Brand" at bounding box center [293, 209] width 146 height 8
click at [751, 277] on form "Bulk upload images - create multiple items Import from Pinterest - create items…" at bounding box center [452, 203] width 602 height 785
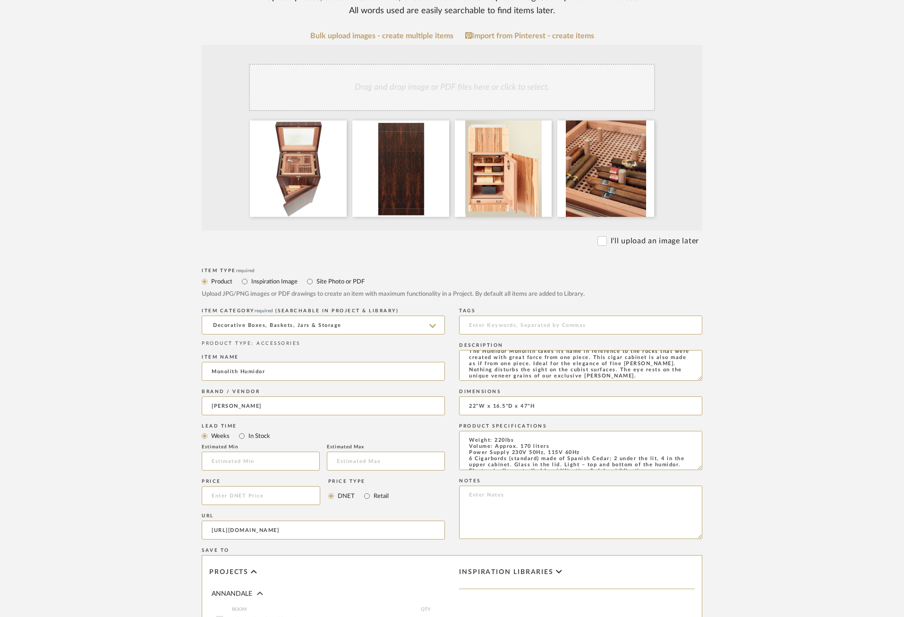
scroll to position [426, 0]
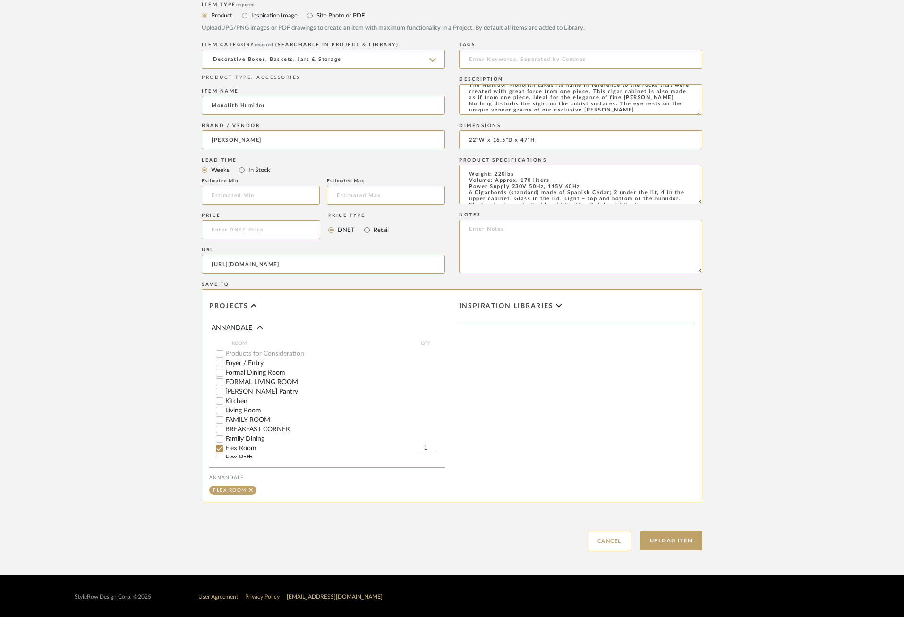
click at [662, 557] on div "Create new item in ANNANDALE Upload photos, documents or PDFs, or select below …" at bounding box center [452, 108] width 602 height 933
click at [665, 537] on button "Upload Item" at bounding box center [671, 540] width 62 height 19
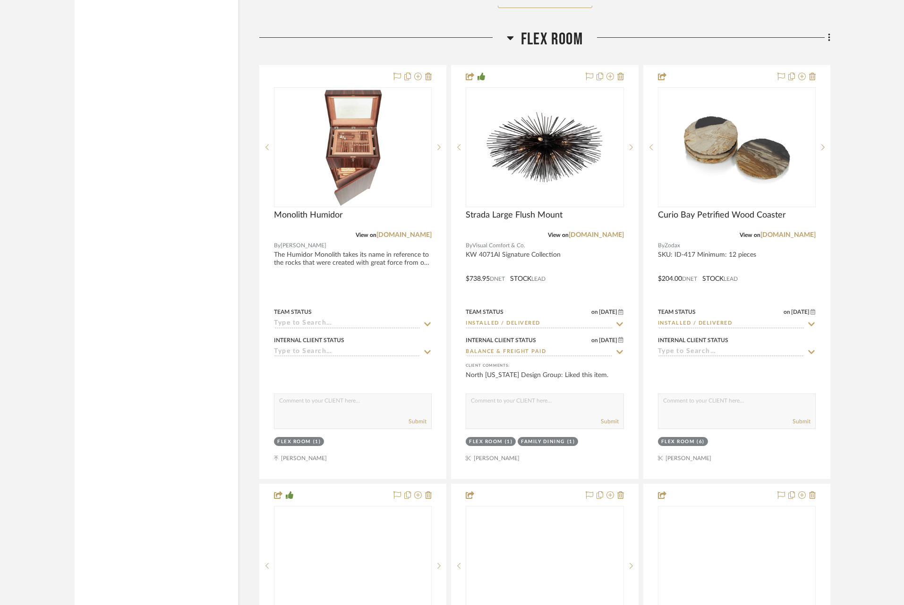
scroll to position [11743, 0]
